Goal: Task Accomplishment & Management: Use online tool/utility

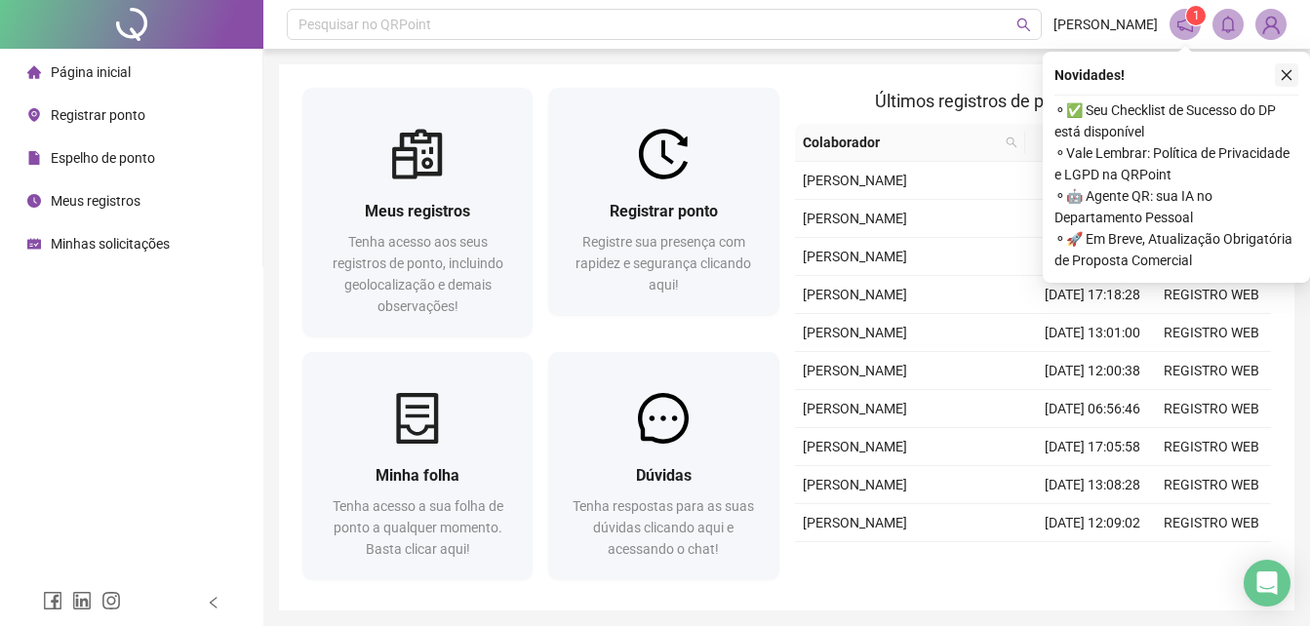
click at [1278, 78] on button "button" at bounding box center [1286, 74] width 23 height 23
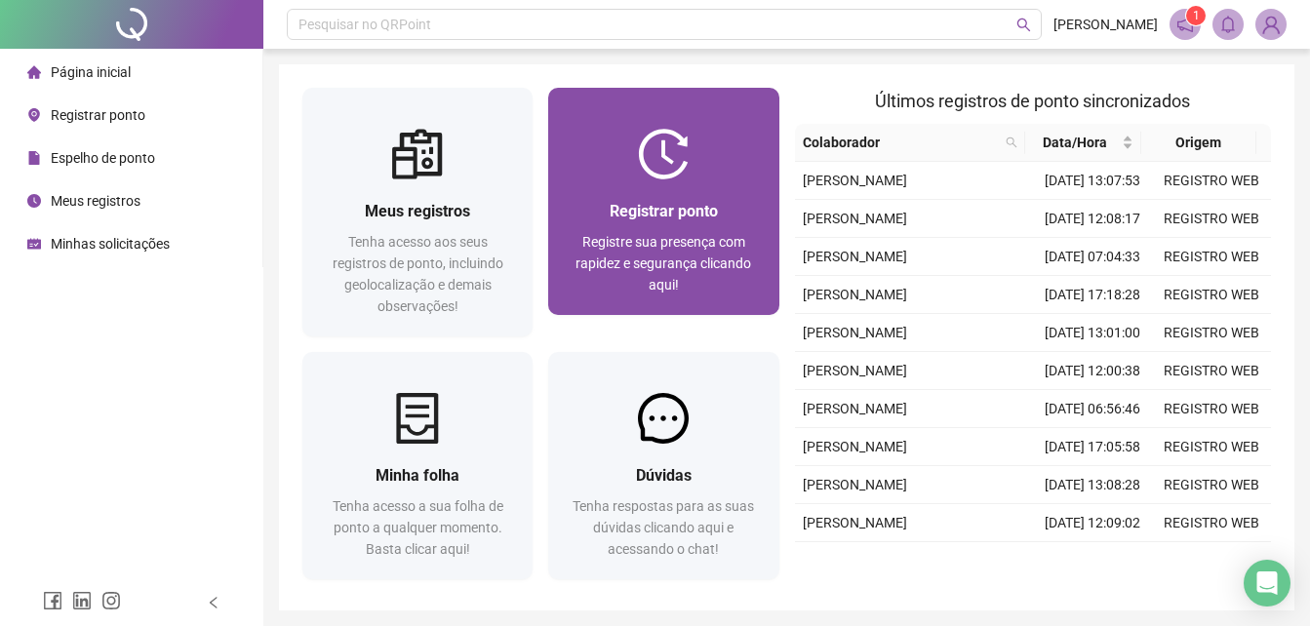
click at [716, 186] on div "Registrar ponto Registre sua presença com rapidez e segurança clicando aqui!" at bounding box center [663, 248] width 230 height 136
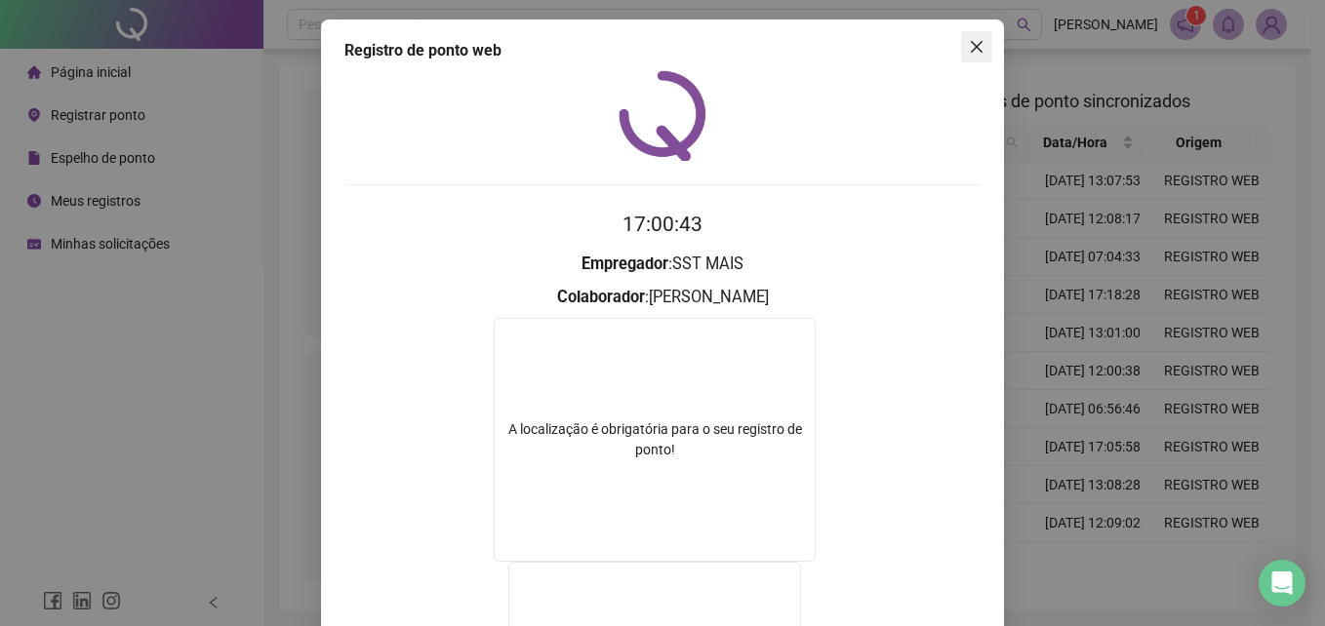
click at [961, 52] on span "Close" at bounding box center [976, 47] width 31 height 16
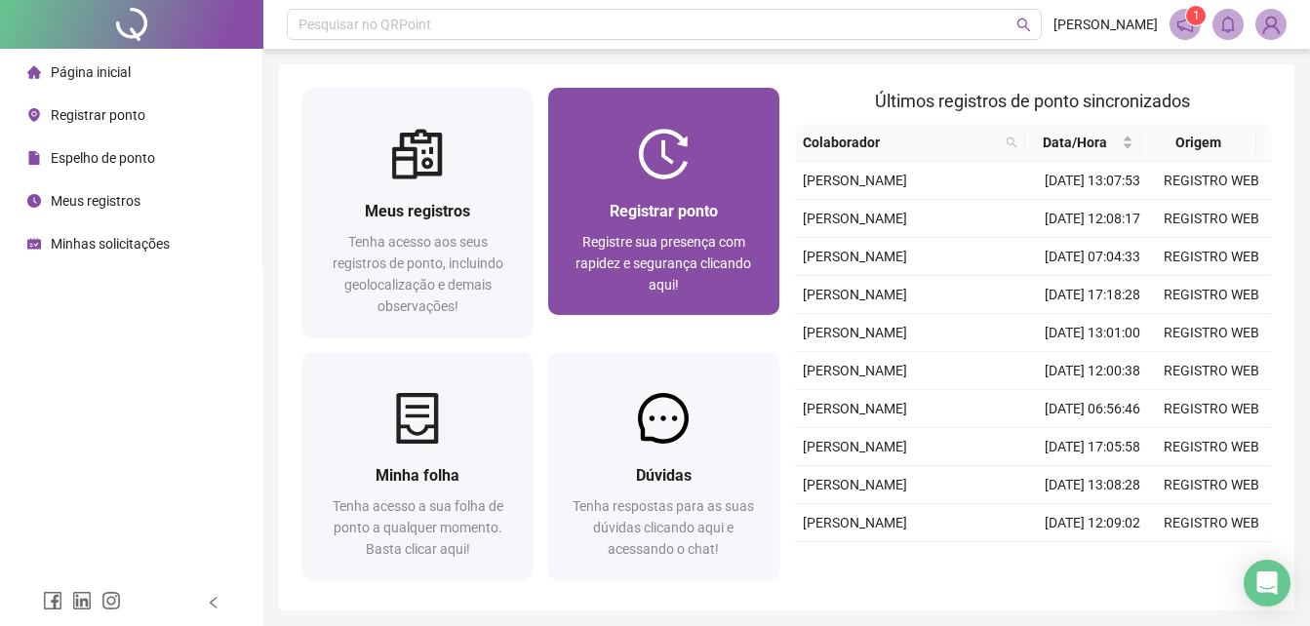
click at [734, 213] on div "Registrar ponto" at bounding box center [663, 211] width 183 height 24
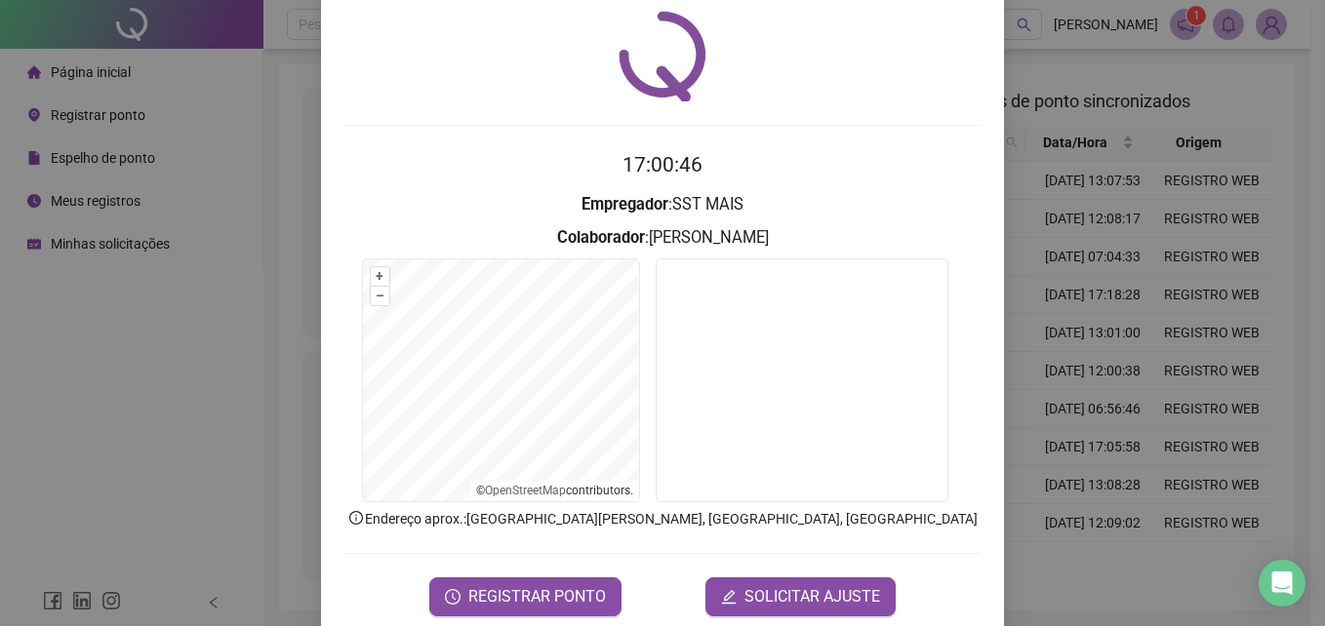
scroll to position [93, 0]
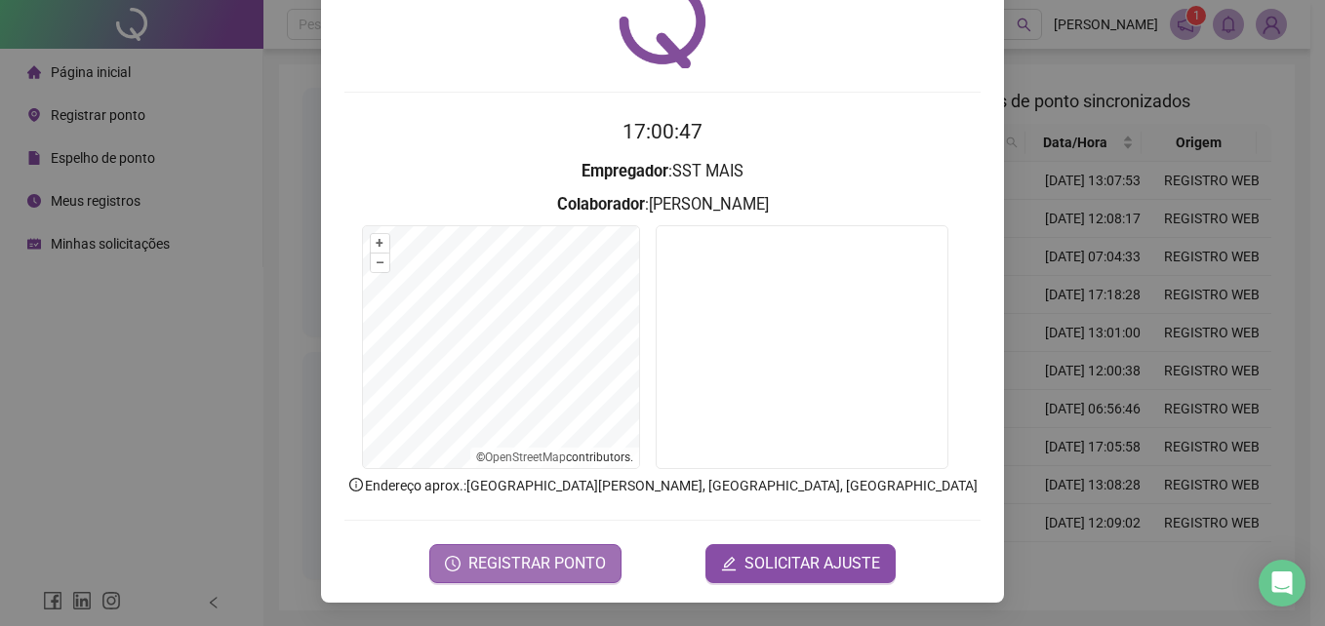
click at [585, 569] on span "REGISTRAR PONTO" at bounding box center [537, 563] width 138 height 23
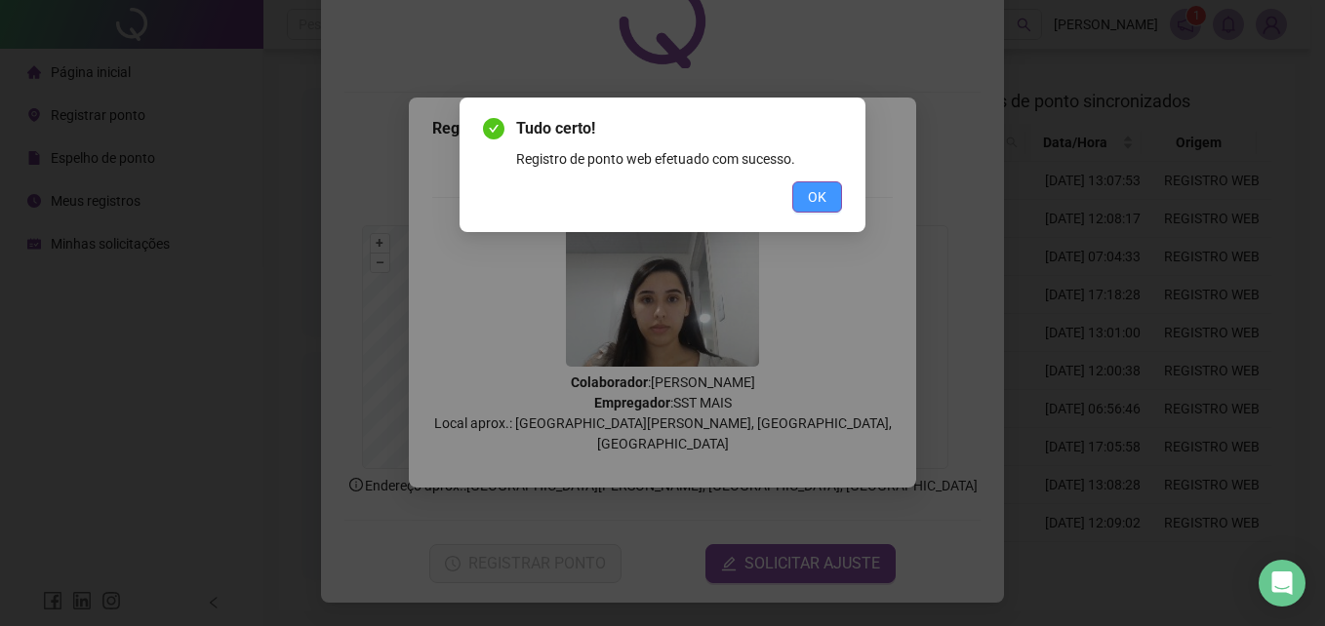
click at [813, 199] on span "OK" at bounding box center [817, 196] width 19 height 21
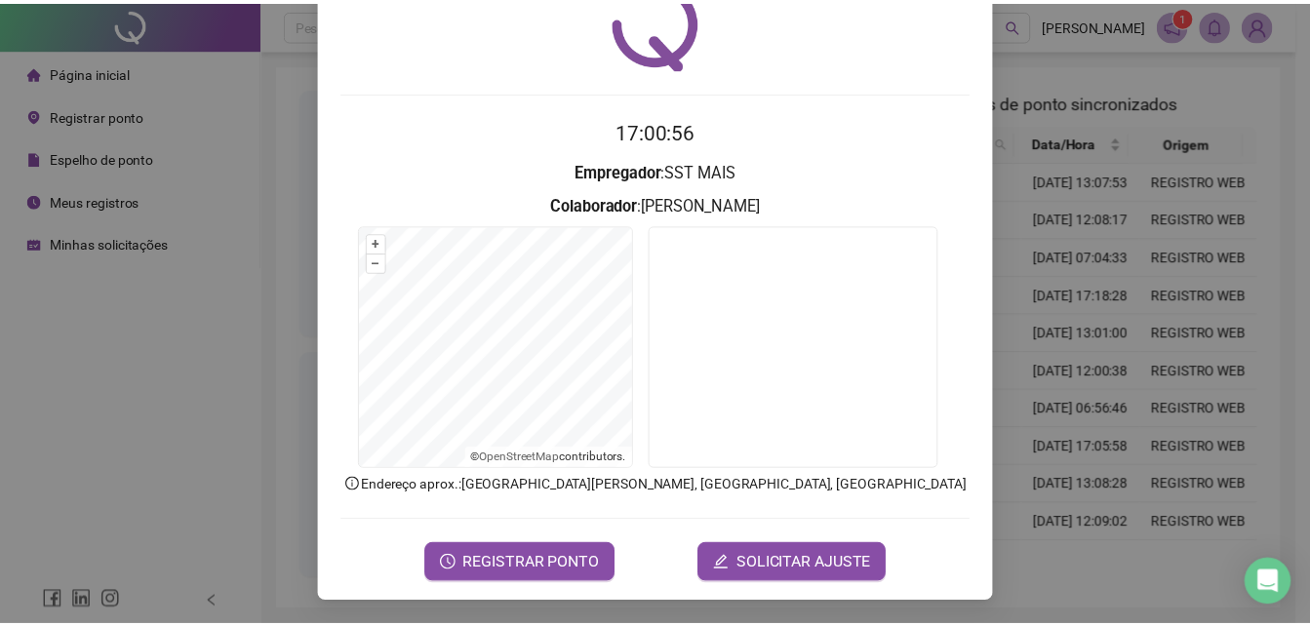
scroll to position [0, 0]
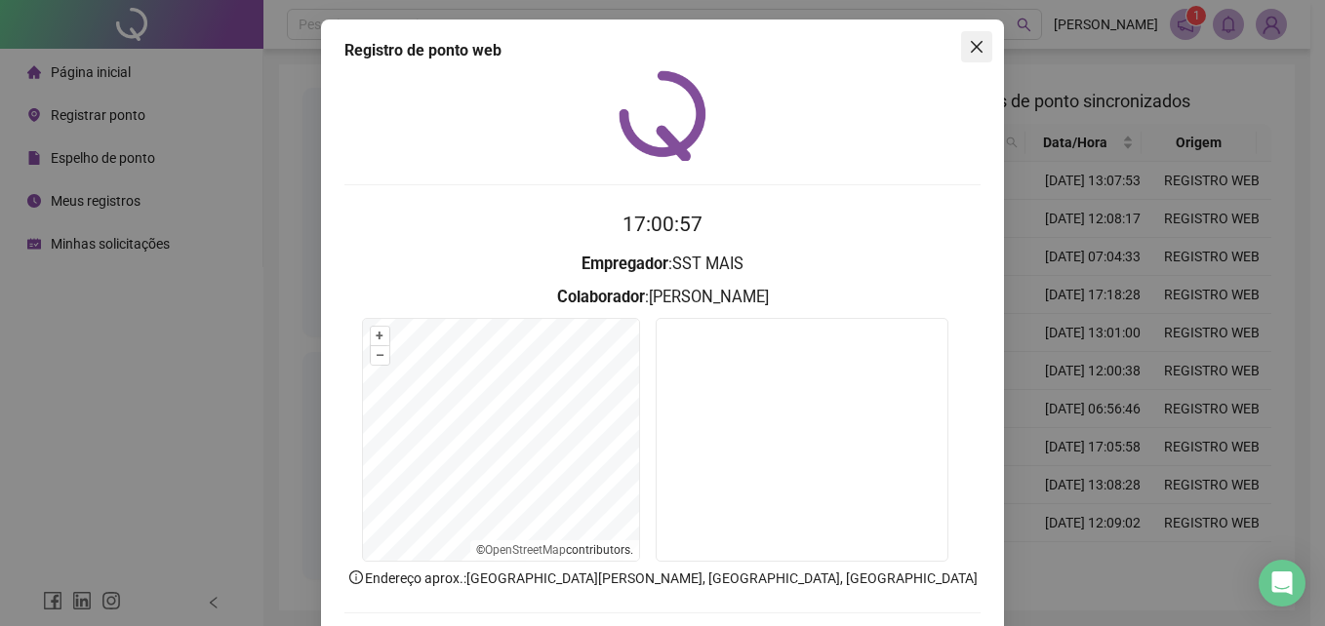
click at [969, 49] on icon "close" at bounding box center [977, 47] width 16 height 16
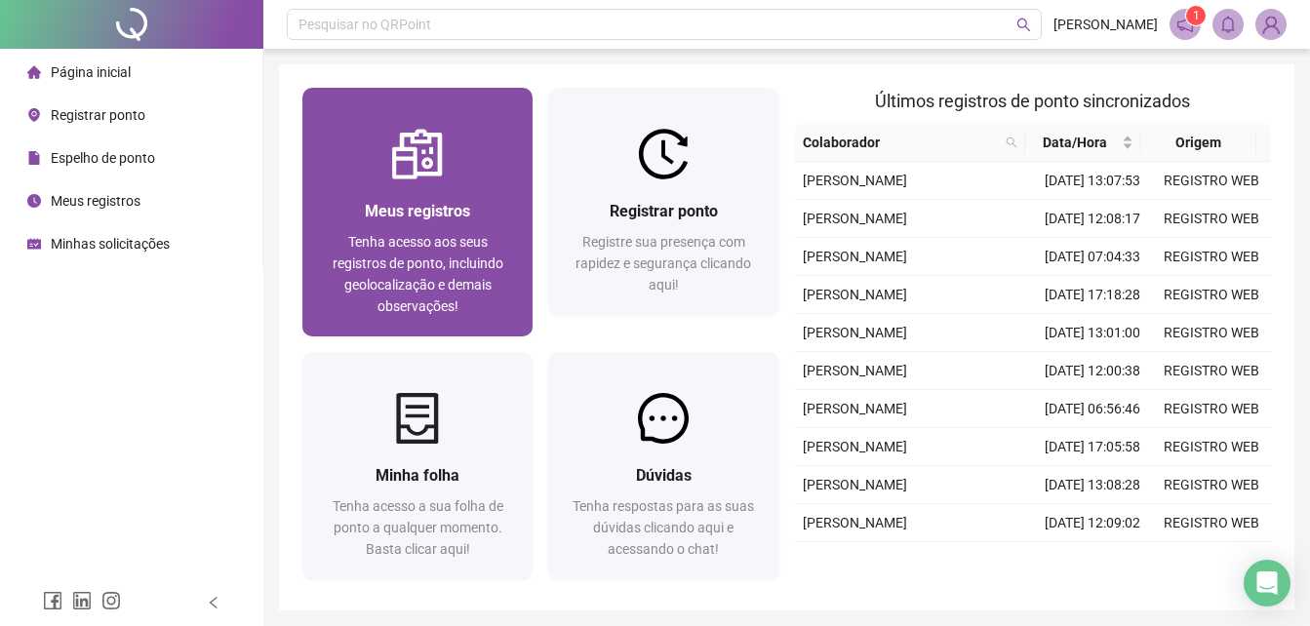
click at [483, 200] on div "Meus registros" at bounding box center [417, 211] width 183 height 24
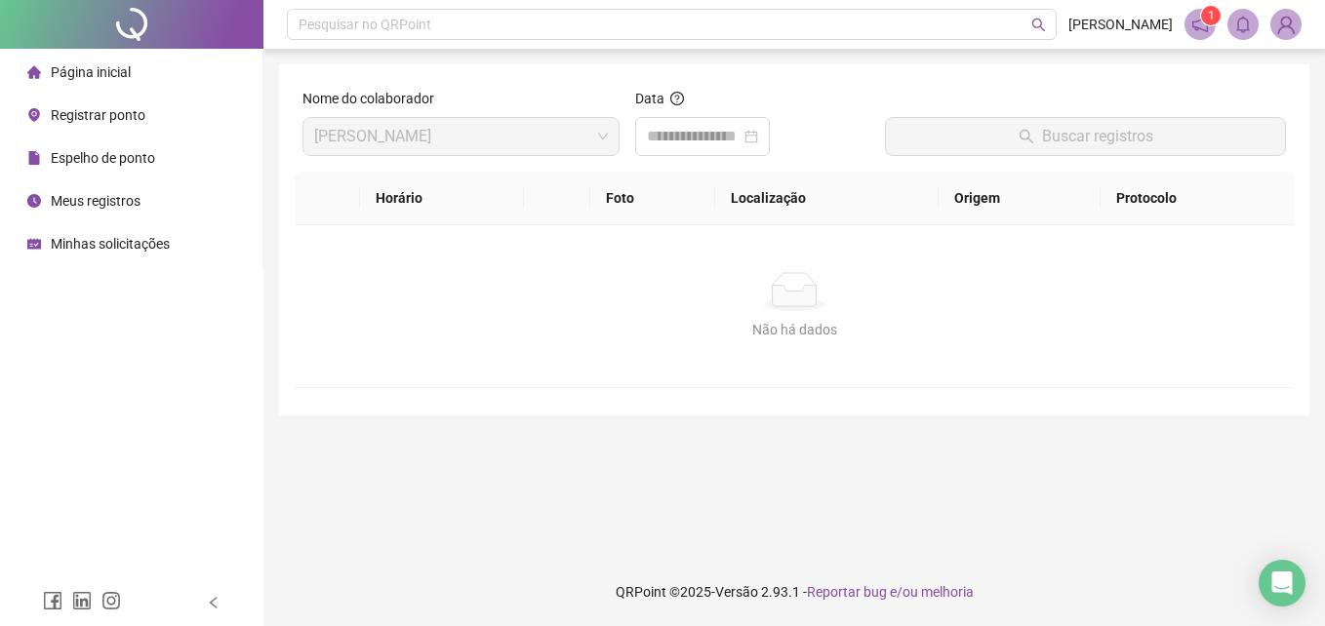
click at [145, 70] on li "Página inicial" at bounding box center [131, 72] width 255 height 39
